Goal: Task Accomplishment & Management: Manage account settings

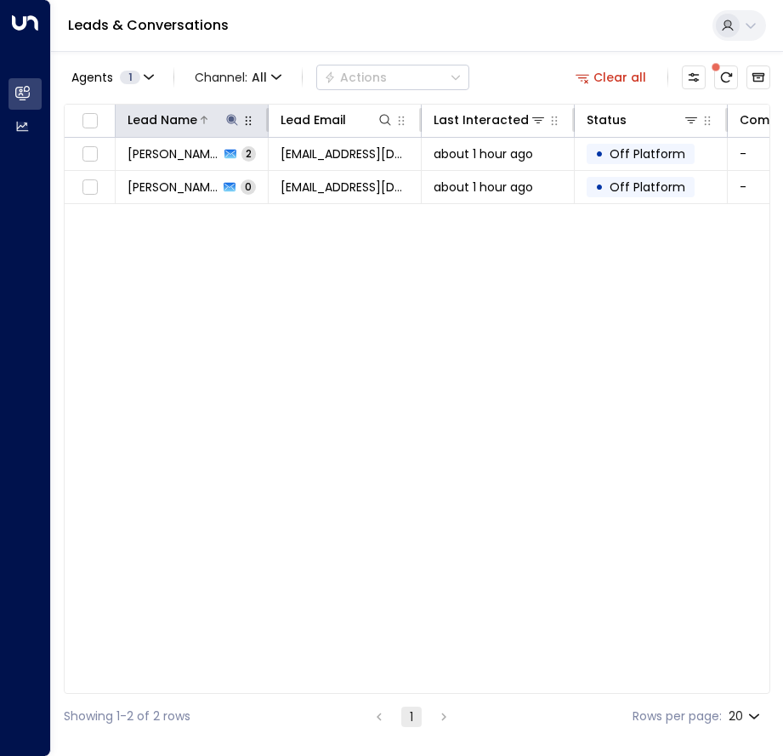
click at [226, 120] on icon at bounding box center [232, 120] width 14 height 14
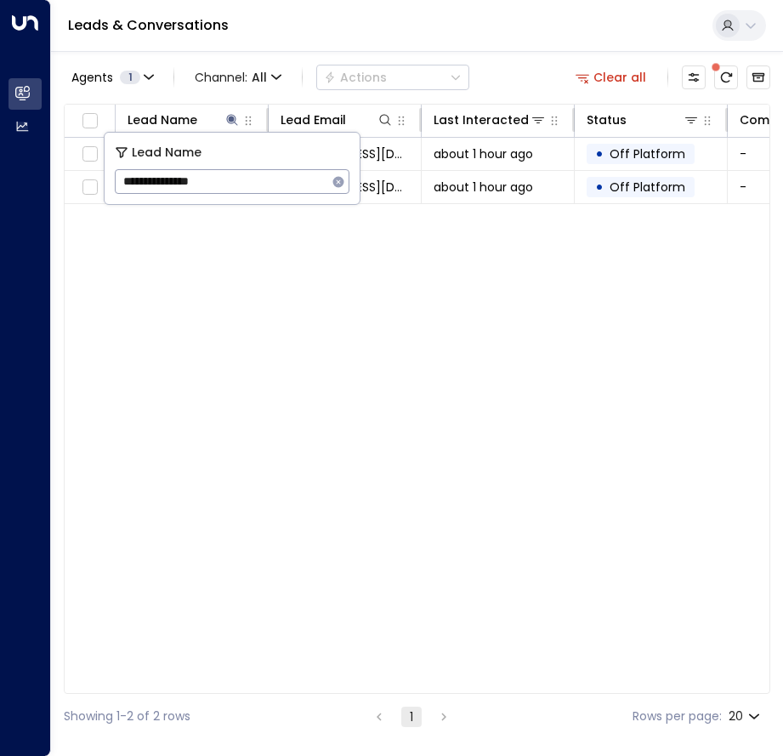
click at [337, 179] on icon "button" at bounding box center [339, 182] width 14 height 14
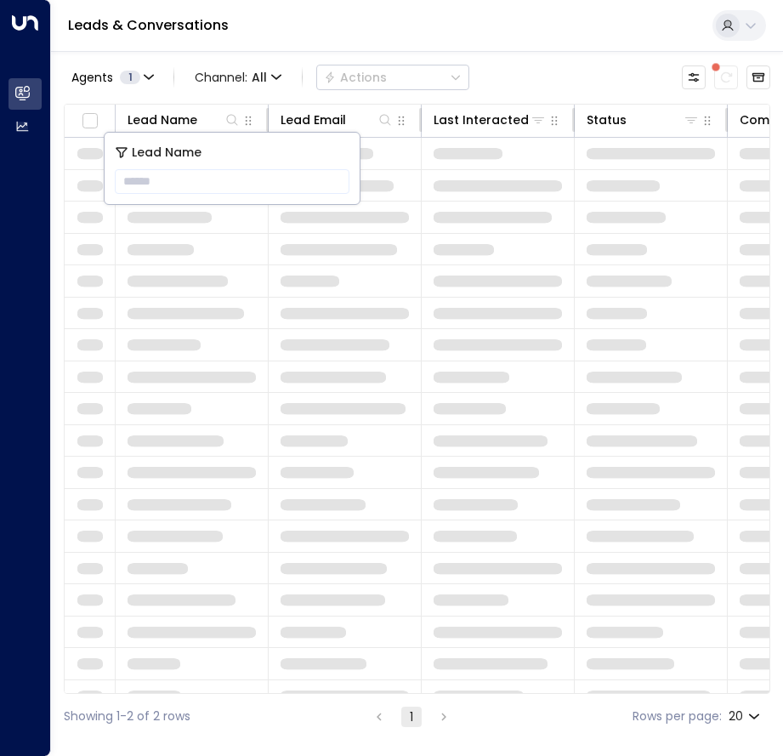
click at [263, 31] on div "Leads & Conversations" at bounding box center [417, 26] width 732 height 52
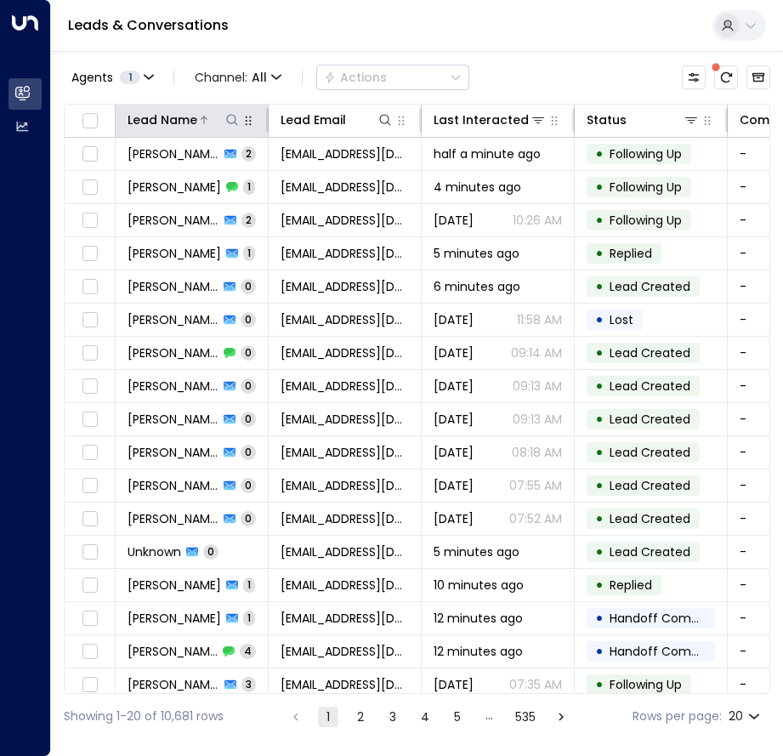
click at [230, 117] on icon at bounding box center [232, 120] width 14 height 14
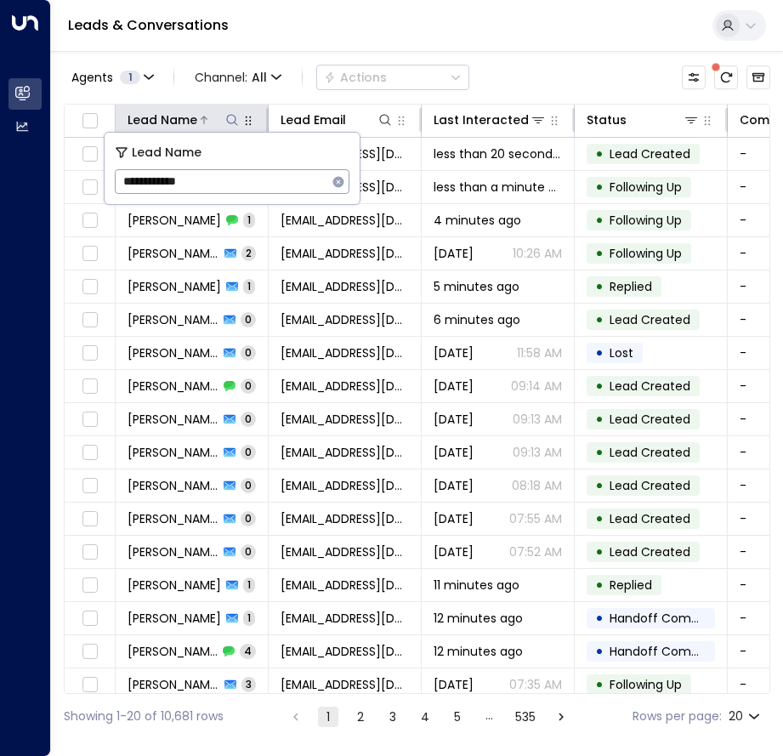
type input "**********"
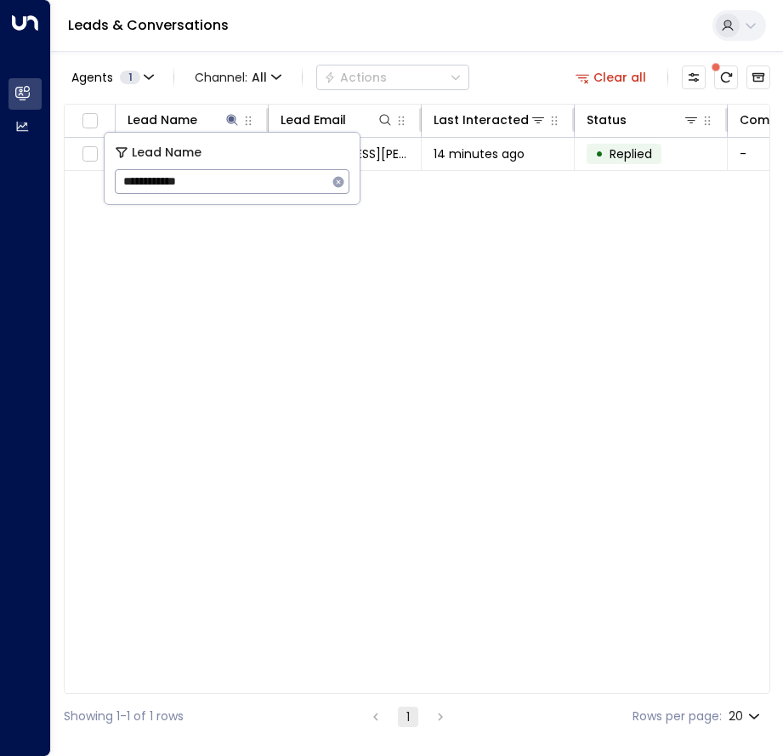
click at [294, 40] on div "Leads & Conversations" at bounding box center [417, 26] width 732 height 52
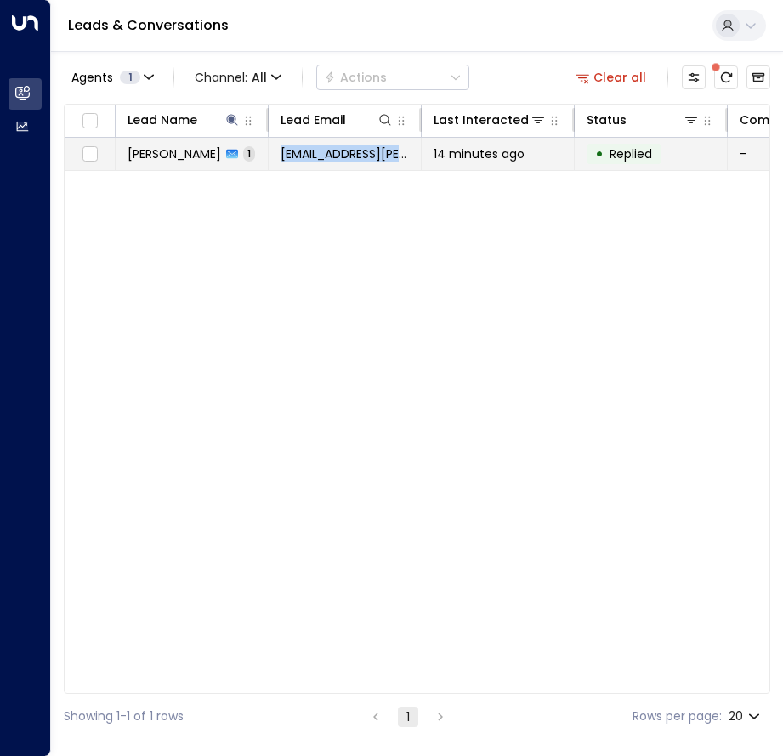
click at [281, 156] on td "[EMAIL_ADDRESS][PERSON_NAME][DOMAIN_NAME]" at bounding box center [345, 154] width 153 height 32
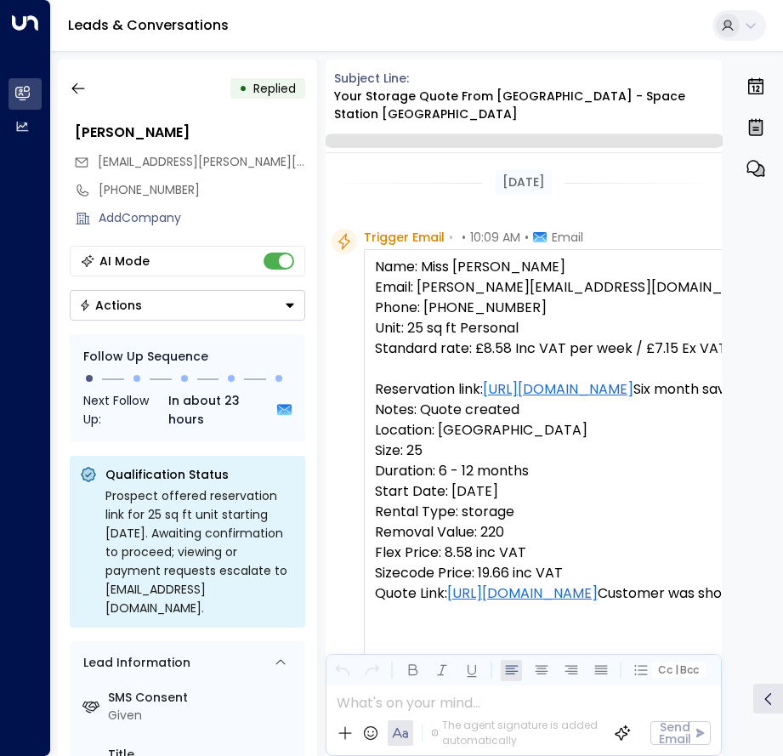
scroll to position [706, 0]
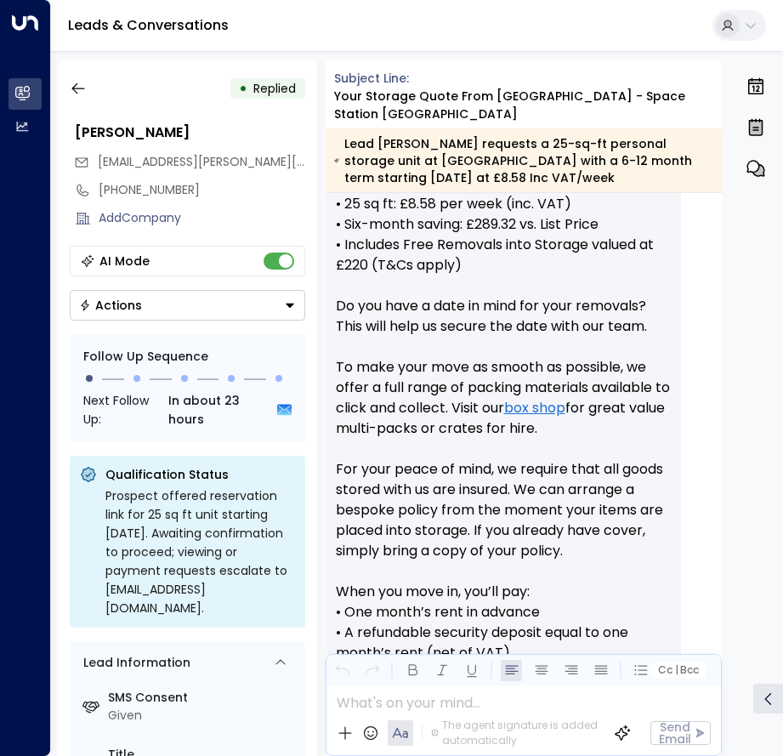
click at [253, 315] on button "Actions" at bounding box center [187, 305] width 235 height 31
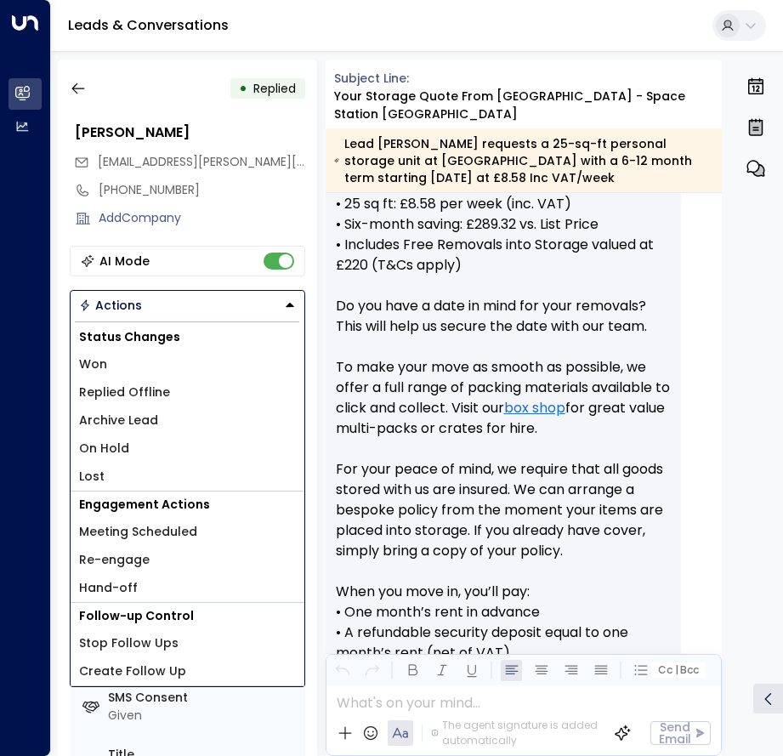
click at [156, 396] on span "Replied Offline" at bounding box center [124, 392] width 91 height 18
